Goal: Information Seeking & Learning: Learn about a topic

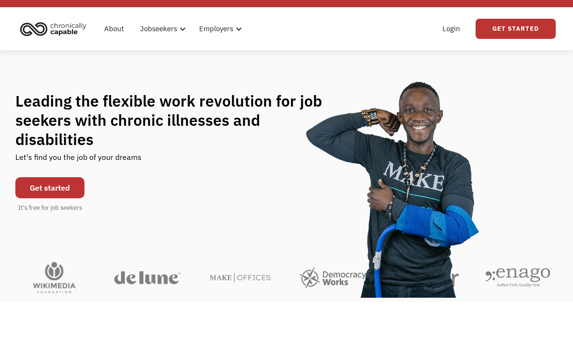
scroll to position [19, 0]
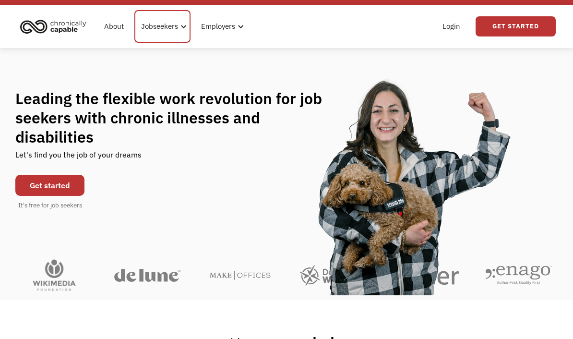
click at [159, 27] on div "Jobseekers" at bounding box center [159, 27] width 37 height 12
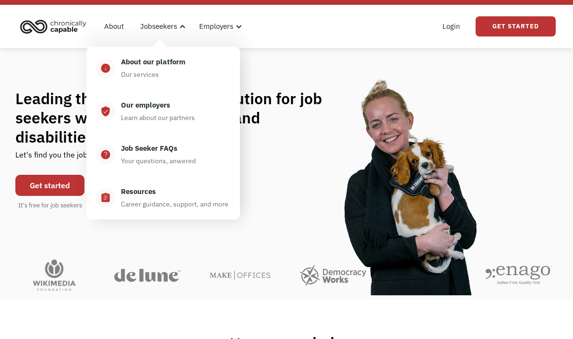
click at [144, 196] on div "Resources" at bounding box center [138, 192] width 35 height 12
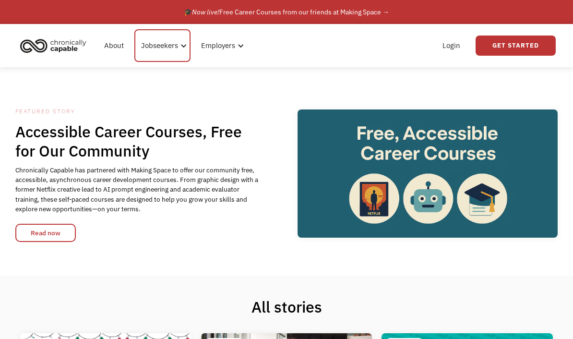
click at [166, 45] on div "Jobseekers" at bounding box center [159, 46] width 37 height 12
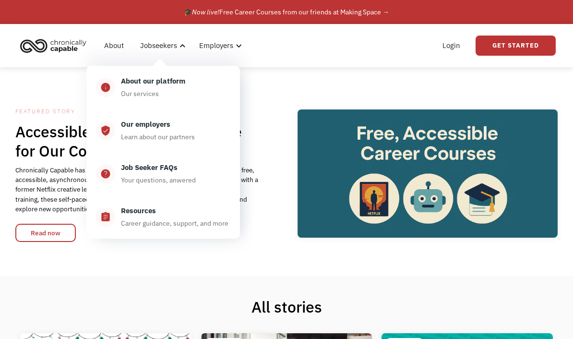
click at [155, 123] on div "Our employers" at bounding box center [145, 125] width 49 height 12
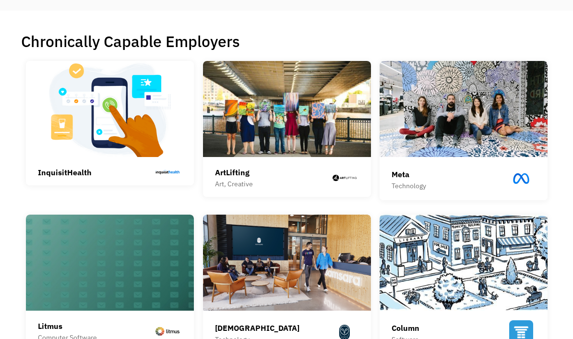
scroll to position [205, 0]
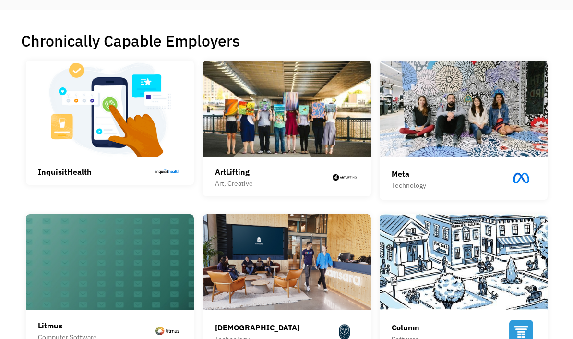
click at [289, 145] on img at bounding box center [287, 108] width 168 height 96
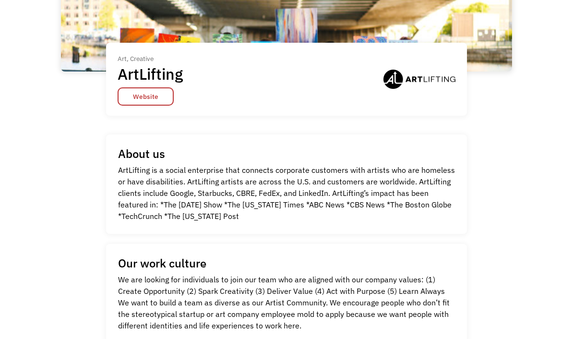
scroll to position [153, 0]
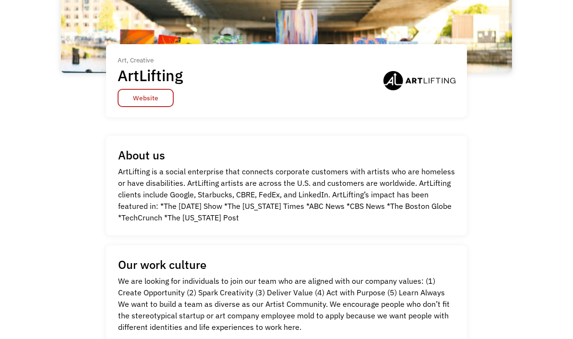
click at [157, 107] on link "Website" at bounding box center [146, 98] width 56 height 18
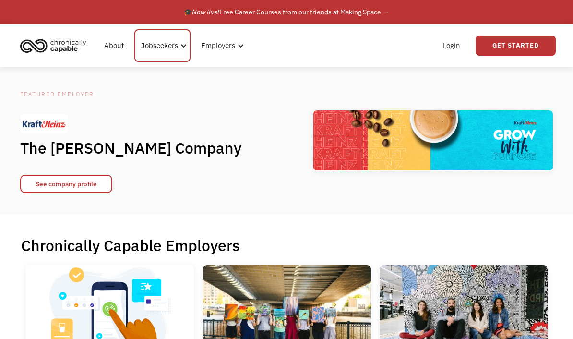
click at [156, 45] on div "Jobseekers" at bounding box center [159, 46] width 37 height 12
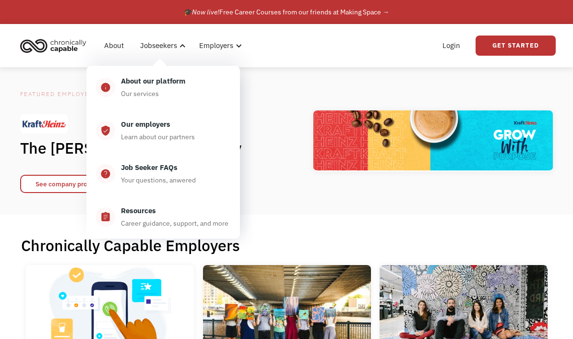
click at [151, 86] on div "About our platform" at bounding box center [153, 81] width 64 height 12
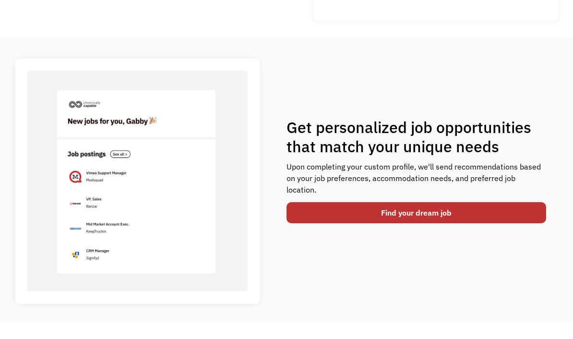
scroll to position [315, 0]
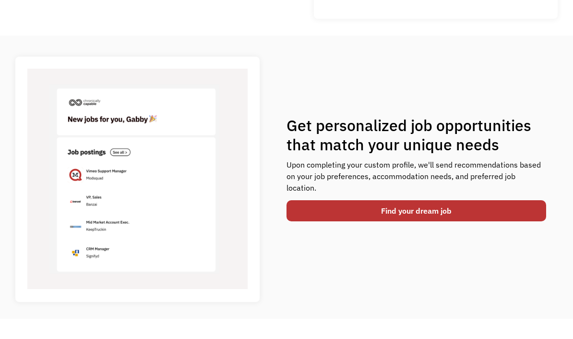
click at [428, 210] on link "Find your dream job" at bounding box center [417, 210] width 260 height 21
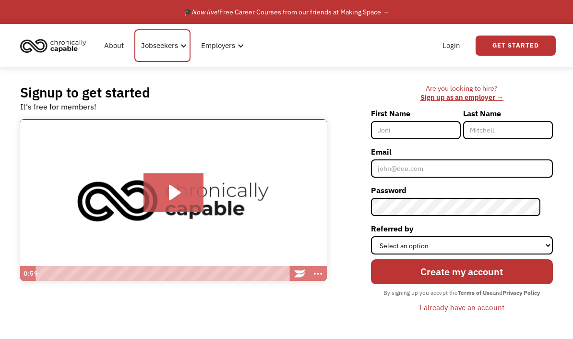
click at [158, 47] on div "Jobseekers" at bounding box center [159, 46] width 37 height 12
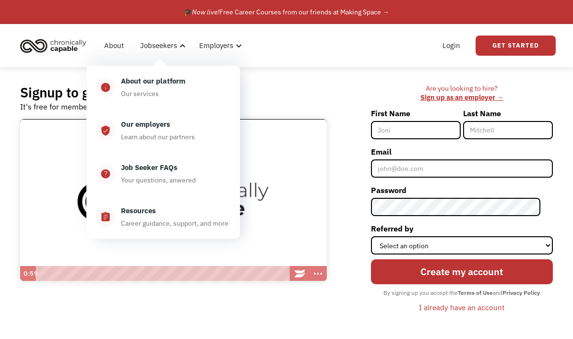
click at [310, 97] on div "Signup to get started It's free for members!" at bounding box center [173, 98] width 307 height 28
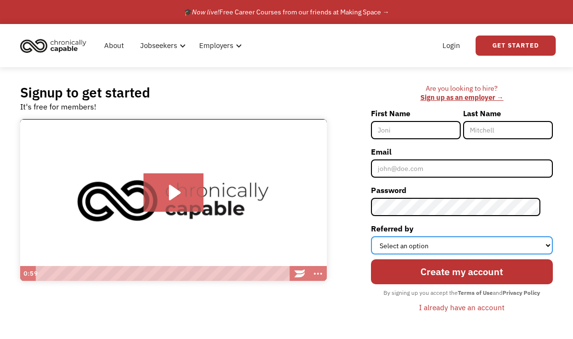
click at [465, 247] on select "Select an option Instagram Facebook Twitter Search Engine News Article Word of …" at bounding box center [462, 245] width 182 height 18
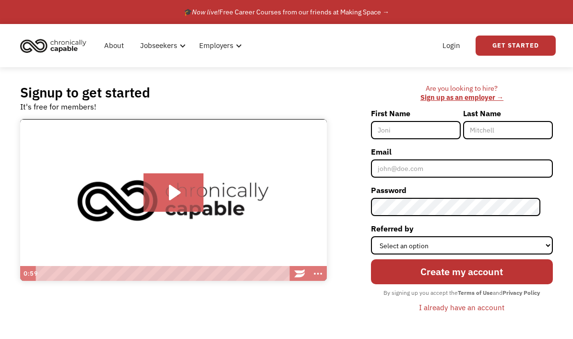
click at [285, 13] on div "🎓 Now live! Free Career Courses from our friends at Making Space →" at bounding box center [286, 12] width 205 height 12
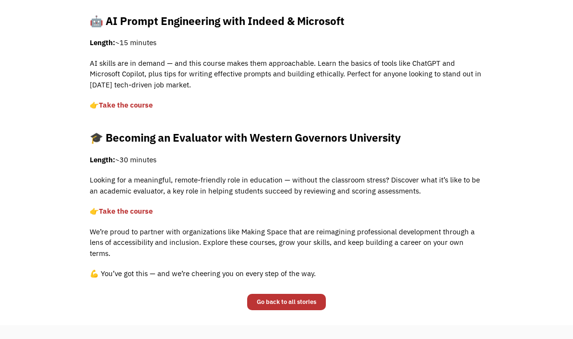
scroll to position [511, 0]
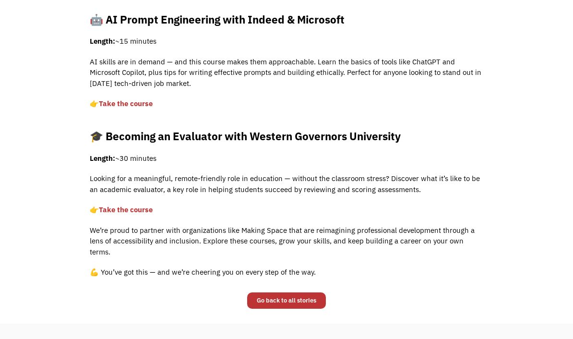
click at [127, 209] on link "Take the course" at bounding box center [126, 209] width 54 height 9
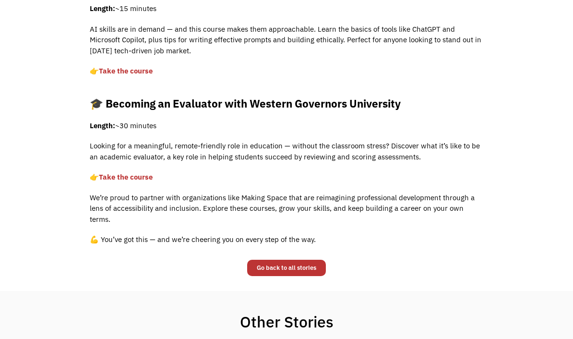
scroll to position [545, 0]
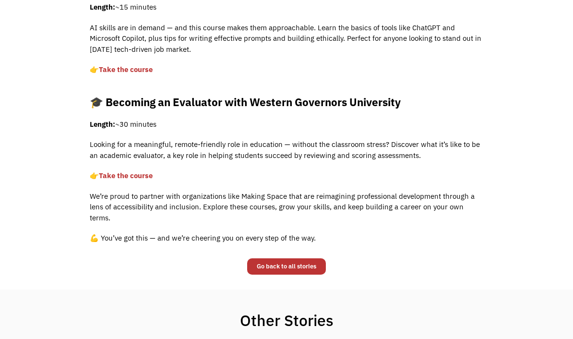
click at [252, 98] on strong "🎓 Becoming an Evaluator with Western Governors University" at bounding box center [245, 102] width 311 height 14
click at [139, 179] on link "Take the course" at bounding box center [126, 175] width 54 height 9
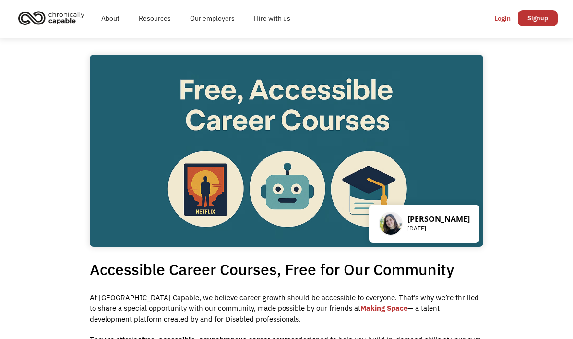
scroll to position [0, 0]
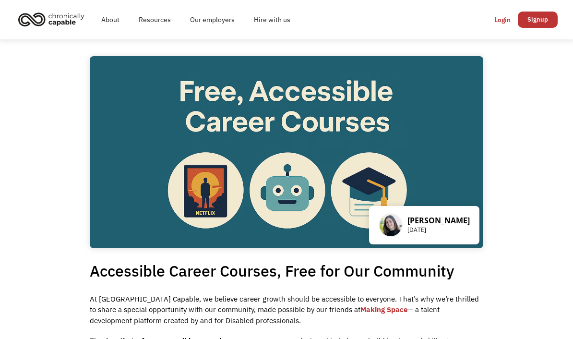
click at [150, 22] on link "Resources" at bounding box center [154, 19] width 51 height 31
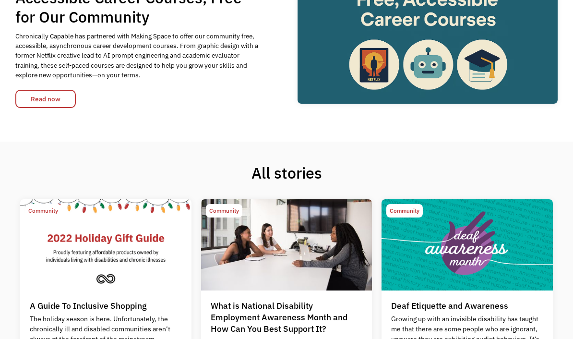
scroll to position [134, 0]
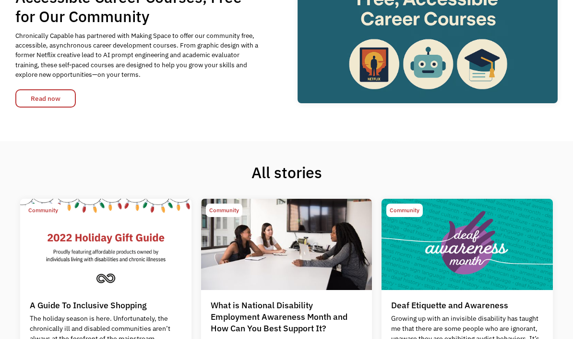
click at [47, 92] on link "Read now" at bounding box center [45, 98] width 60 height 18
